Goal: Transaction & Acquisition: Book appointment/travel/reservation

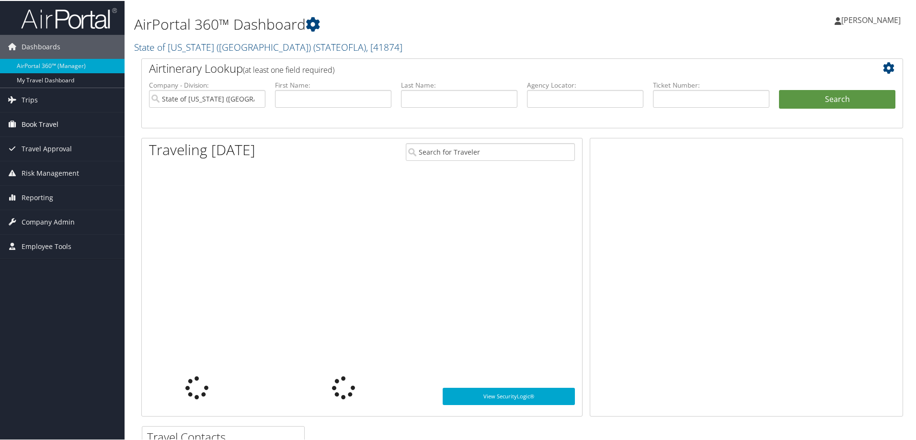
click at [33, 127] on span "Book Travel" at bounding box center [40, 124] width 37 height 24
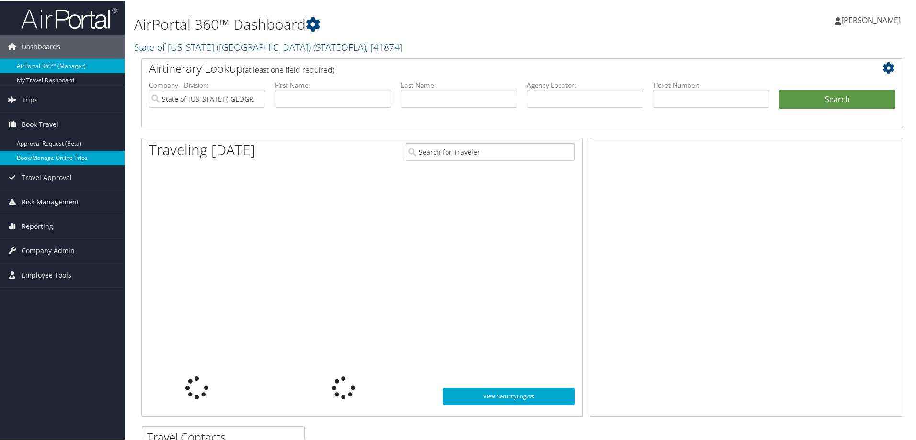
click at [38, 159] on link "Book/Manage Online Trips" at bounding box center [62, 157] width 125 height 14
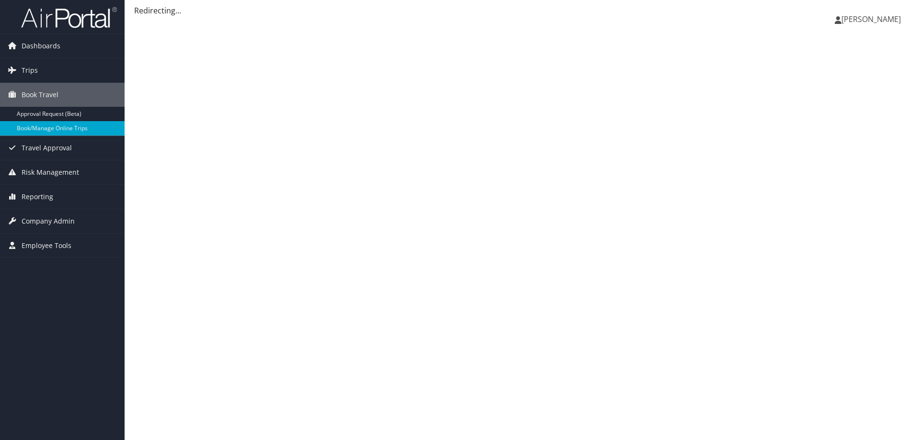
click at [841, 19] on span "[PERSON_NAME]" at bounding box center [870, 19] width 59 height 11
click at [826, 153] on link "Sign Out" at bounding box center [847, 156] width 107 height 16
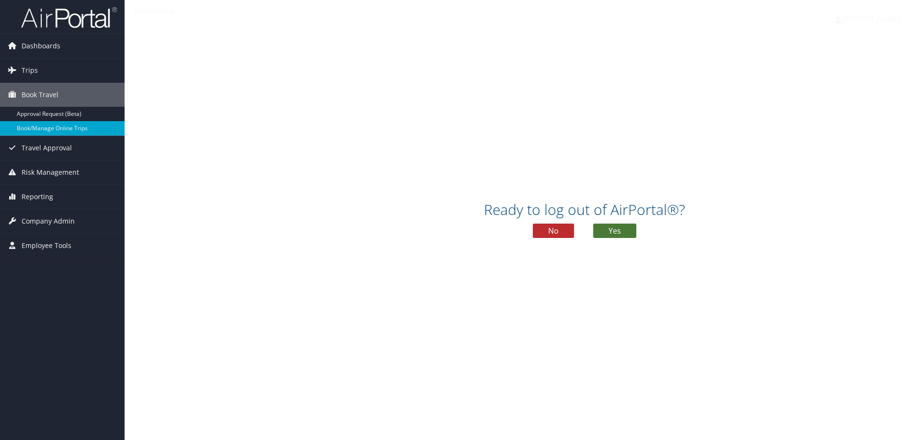
click at [609, 232] on button "Yes" at bounding box center [614, 231] width 43 height 14
